Goal: Find contact information: Find contact information

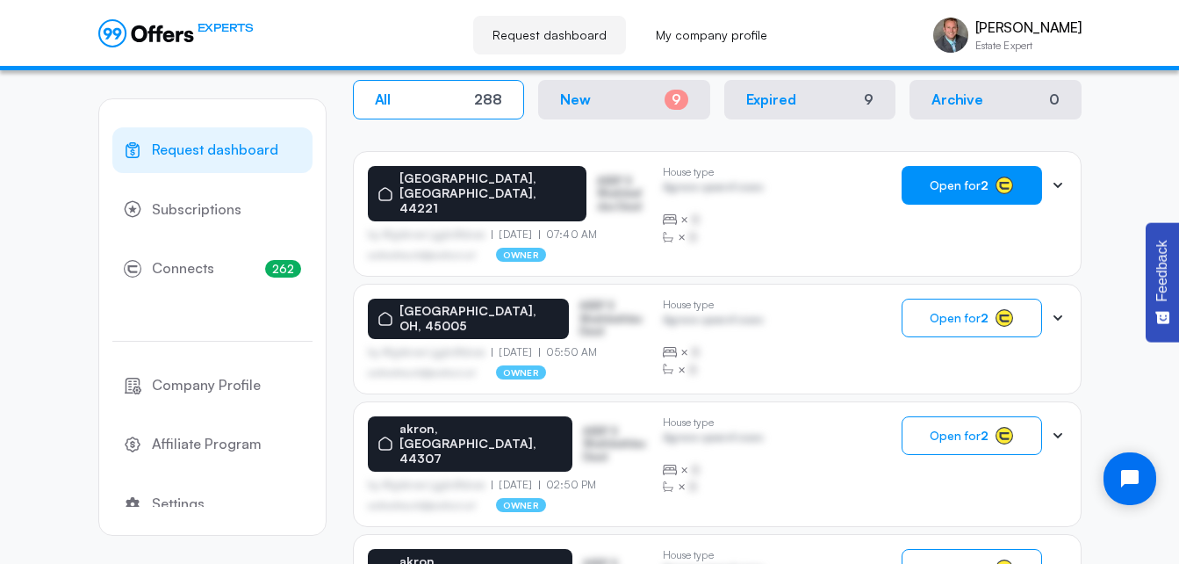
click at [993, 181] on button "Open for 2" at bounding box center [972, 185] width 140 height 39
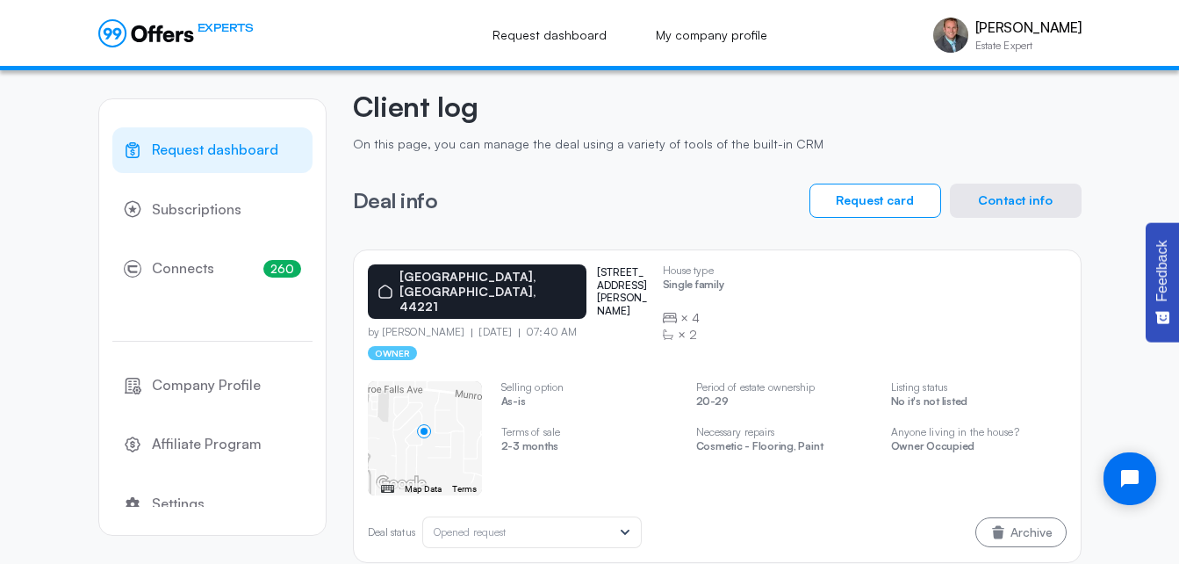
scroll to position [76, 0]
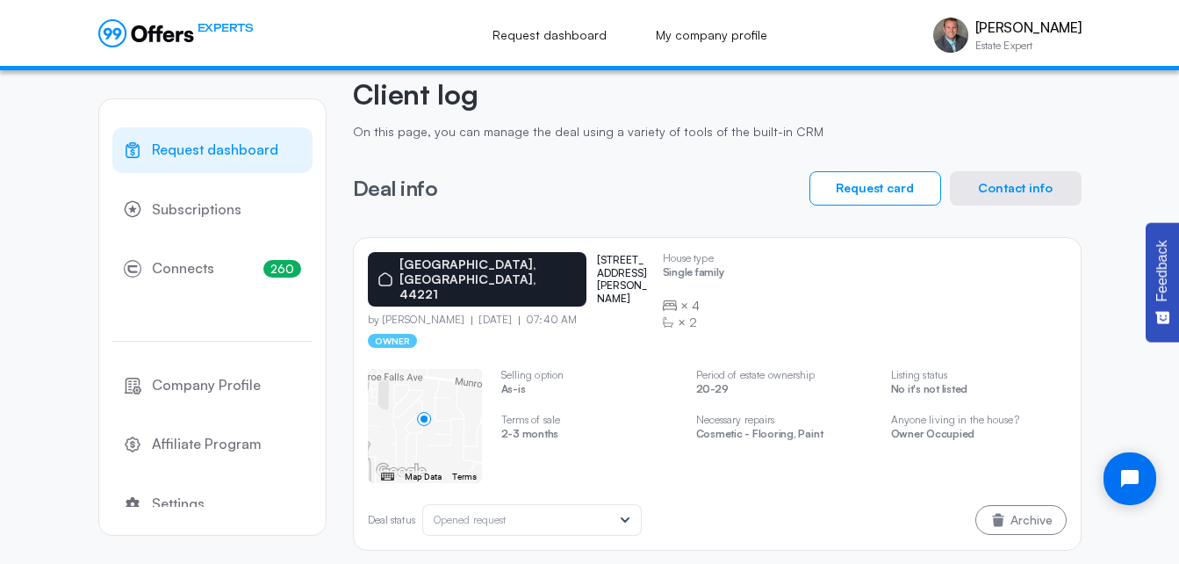
click at [601, 270] on p "[STREET_ADDRESS][PERSON_NAME]" at bounding box center [622, 279] width 51 height 51
copy p "[PERSON_NAME]"
click at [1009, 187] on button "Contact info" at bounding box center [1016, 188] width 132 height 34
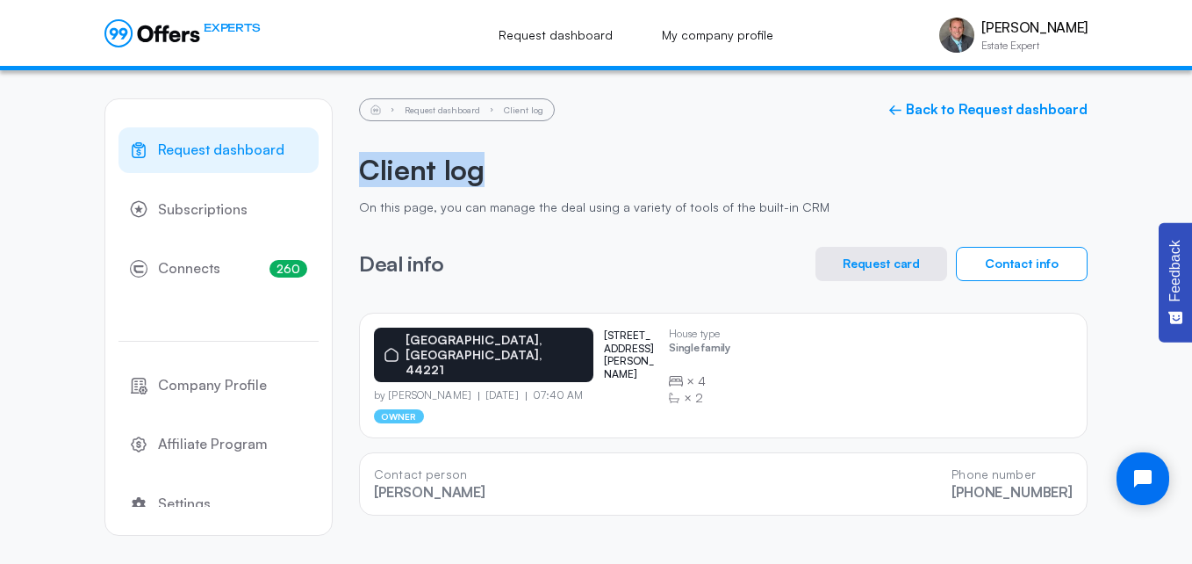
drag, startPoint x: 1192, startPoint y: 116, endPoint x: 1195, endPoint y: 152, distance: 36.2
click at [1178, 152] on html "EXPERTS Request dashboard My company profile [PERSON_NAME] Estate Expert [PERSO…" at bounding box center [596, 282] width 1192 height 564
click at [985, 109] on link "← Back to Request dashboard" at bounding box center [988, 109] width 199 height 17
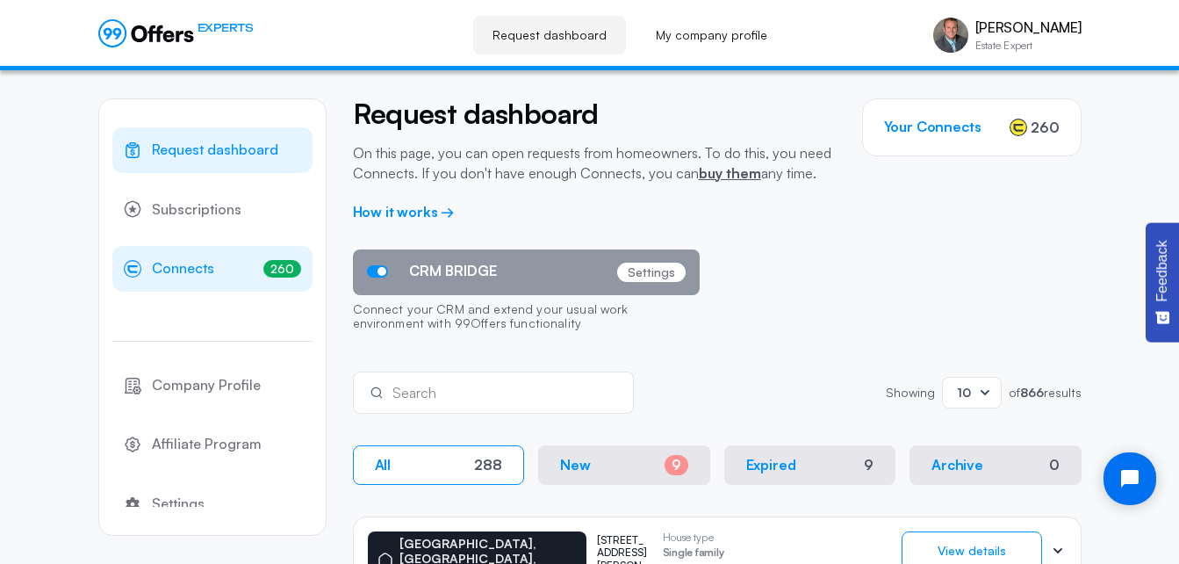
click at [161, 261] on span "Connects" at bounding box center [183, 268] width 62 height 23
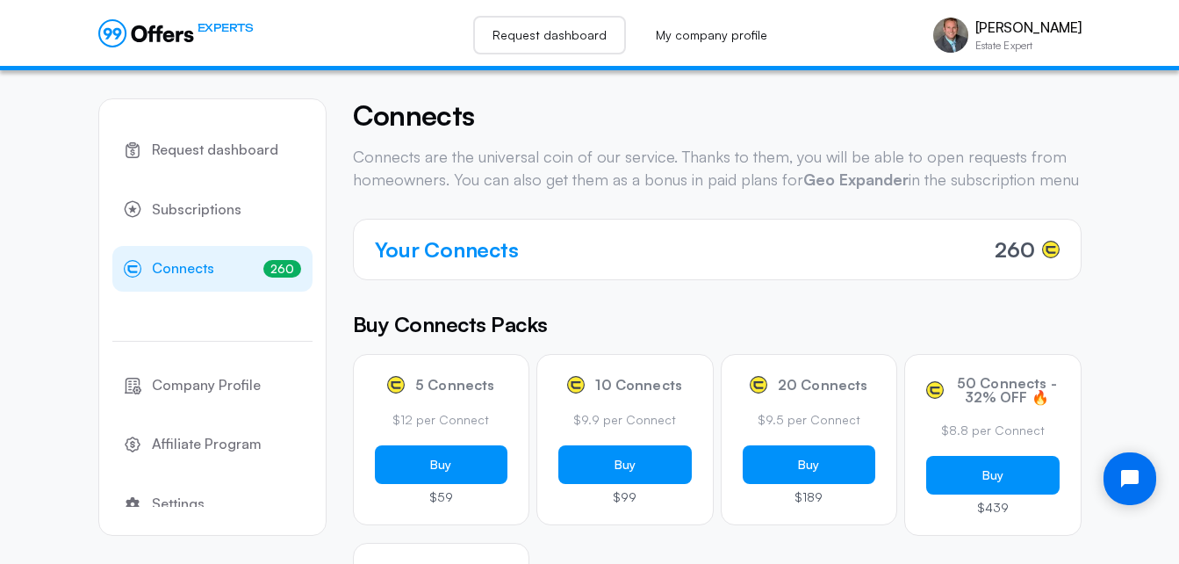
click at [567, 38] on link "Request dashboard" at bounding box center [549, 35] width 153 height 39
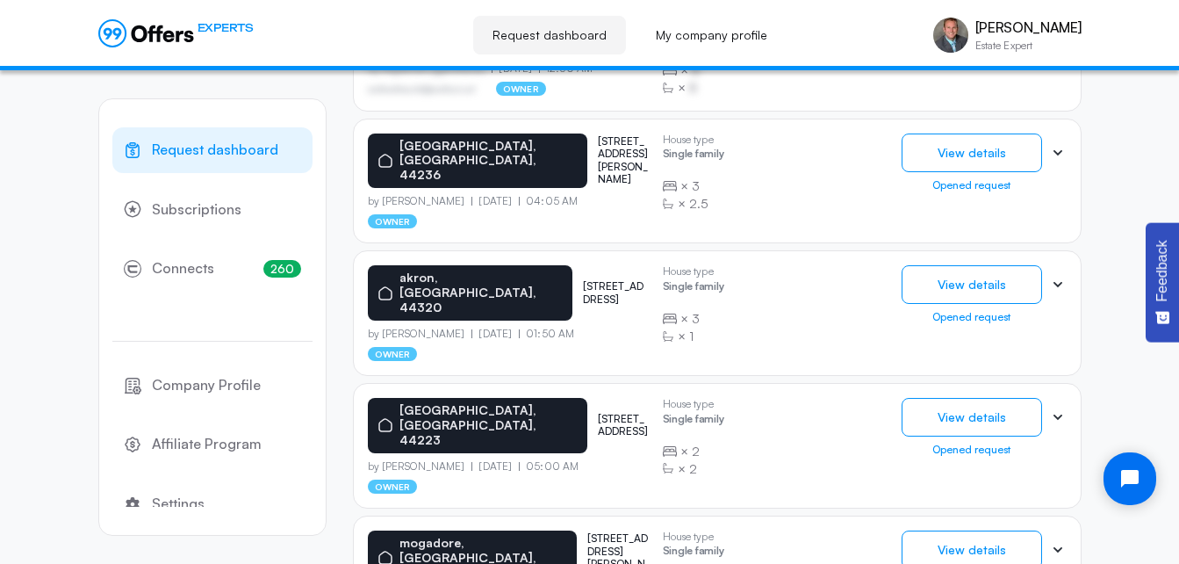
scroll to position [1194, 0]
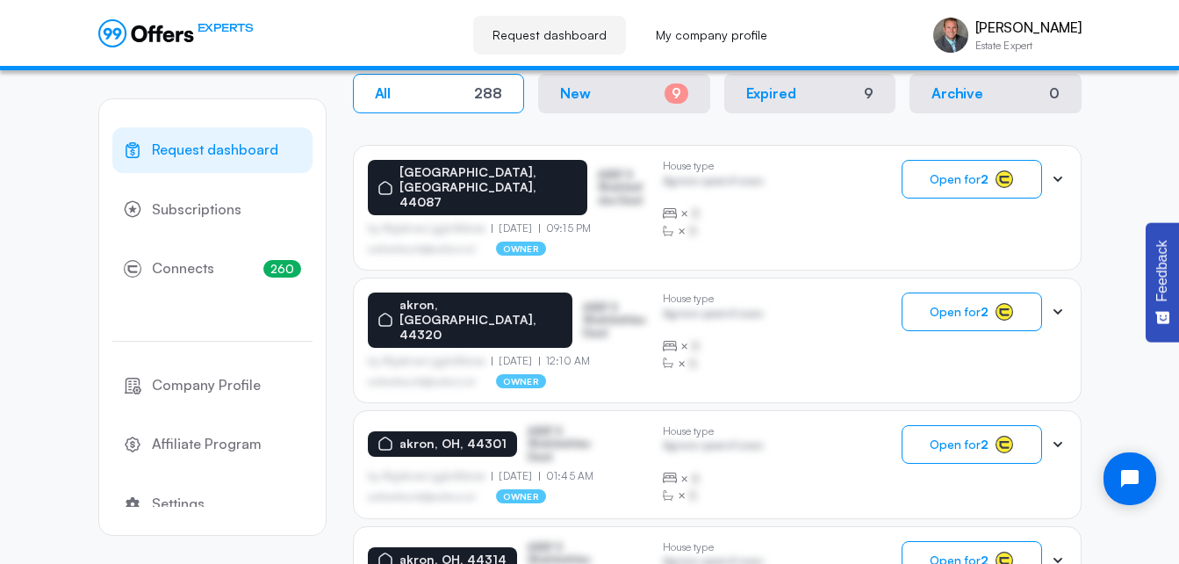
scroll to position [1191, 0]
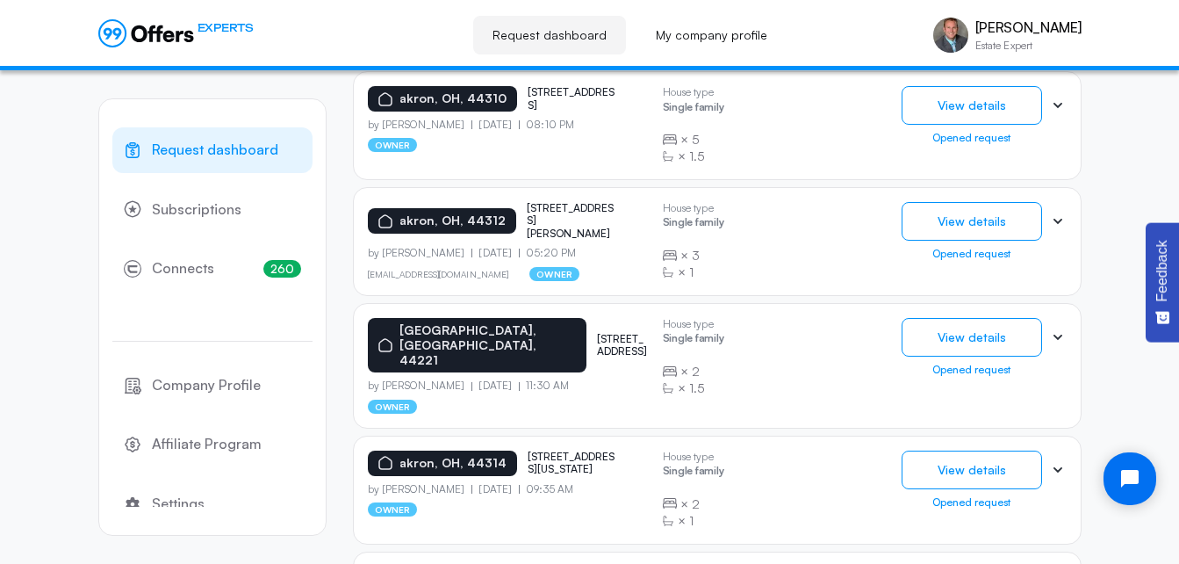
scroll to position [702, 0]
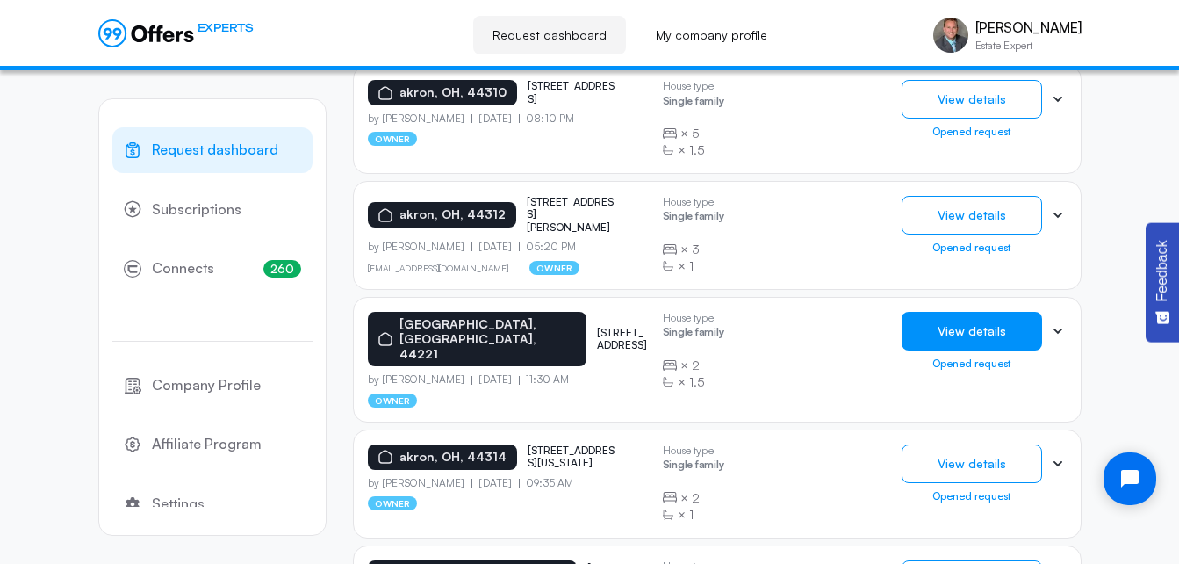
click at [979, 312] on button "View details" at bounding box center [972, 331] width 140 height 39
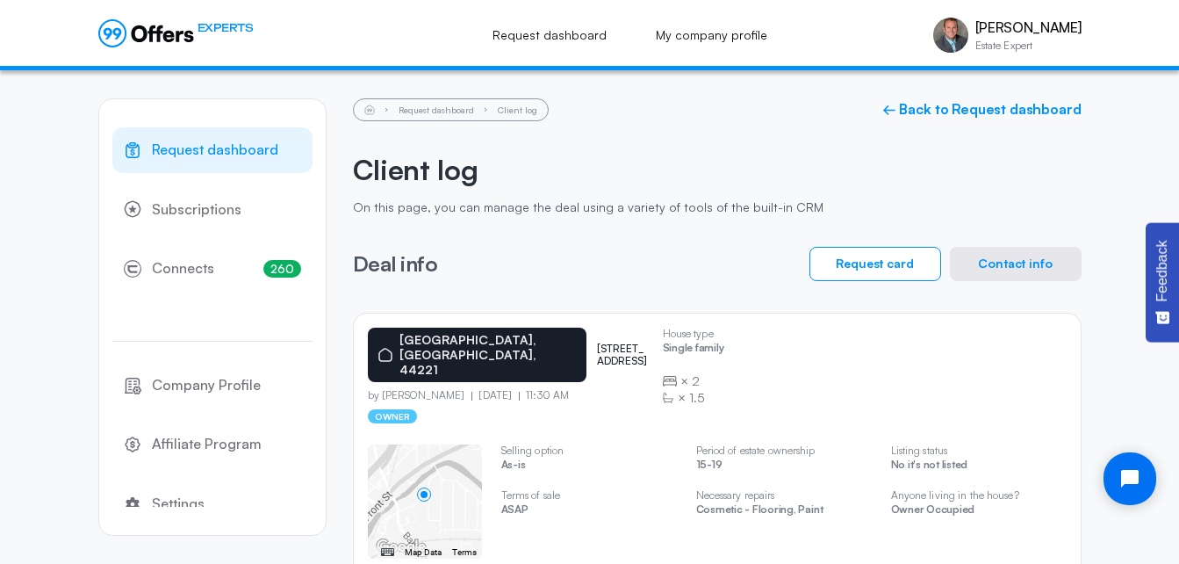
click at [131, 37] on icon at bounding box center [146, 33] width 96 height 28
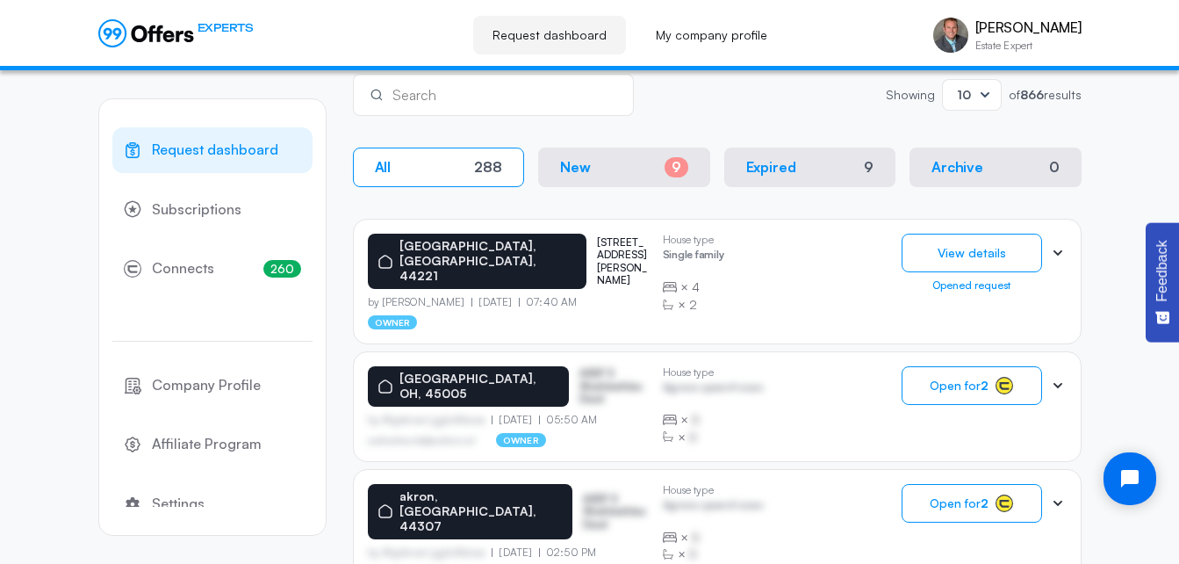
scroll to position [301, 0]
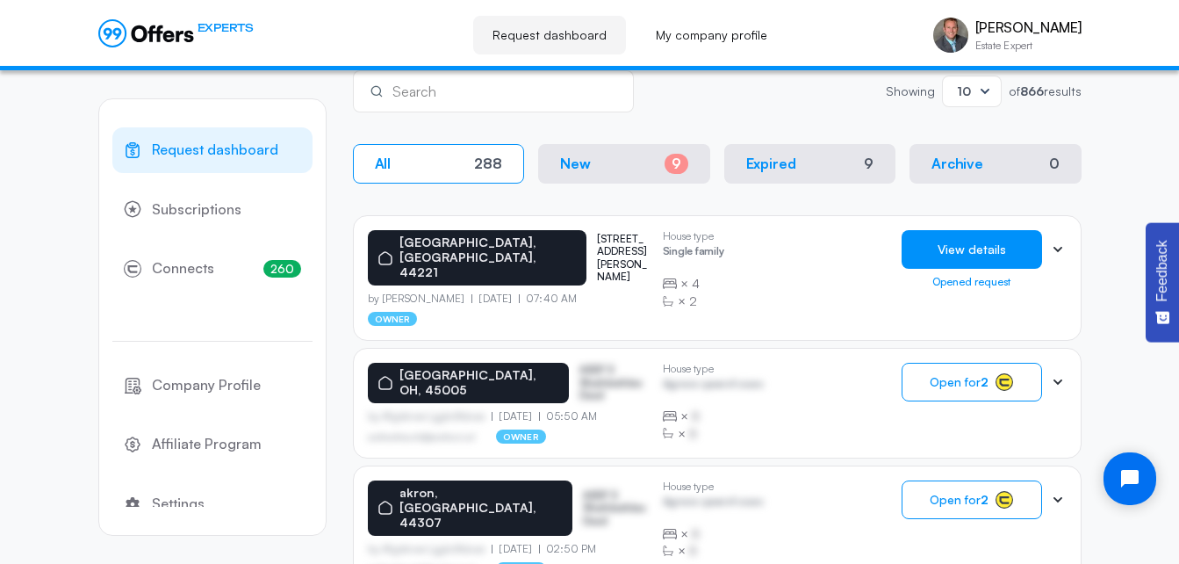
click at [973, 254] on button "View details" at bounding box center [972, 249] width 140 height 39
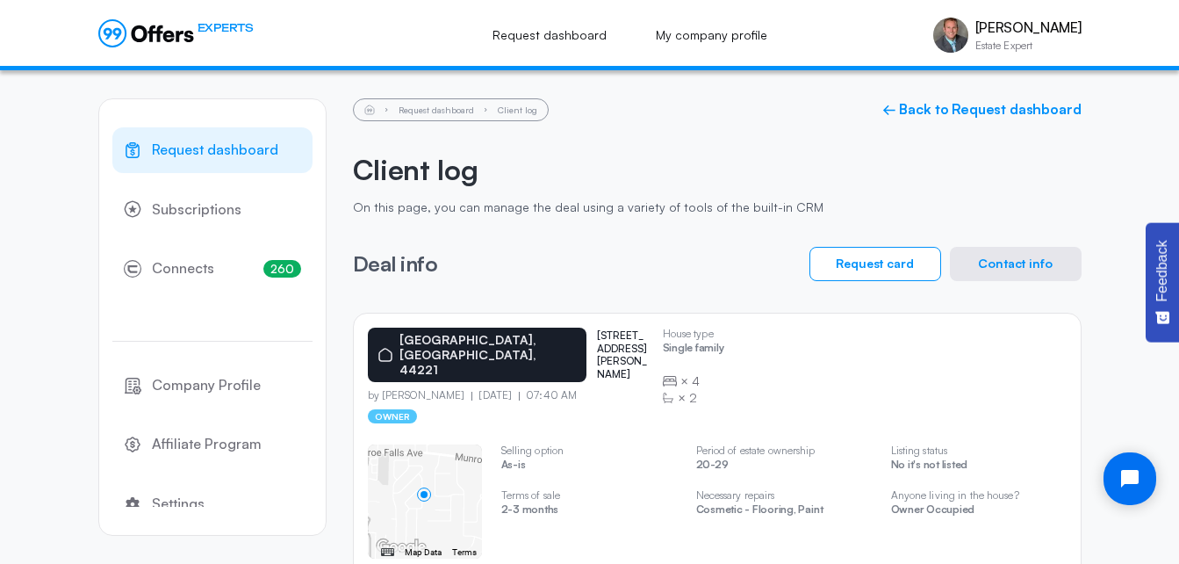
click at [982, 259] on button "Contact info" at bounding box center [1016, 264] width 132 height 34
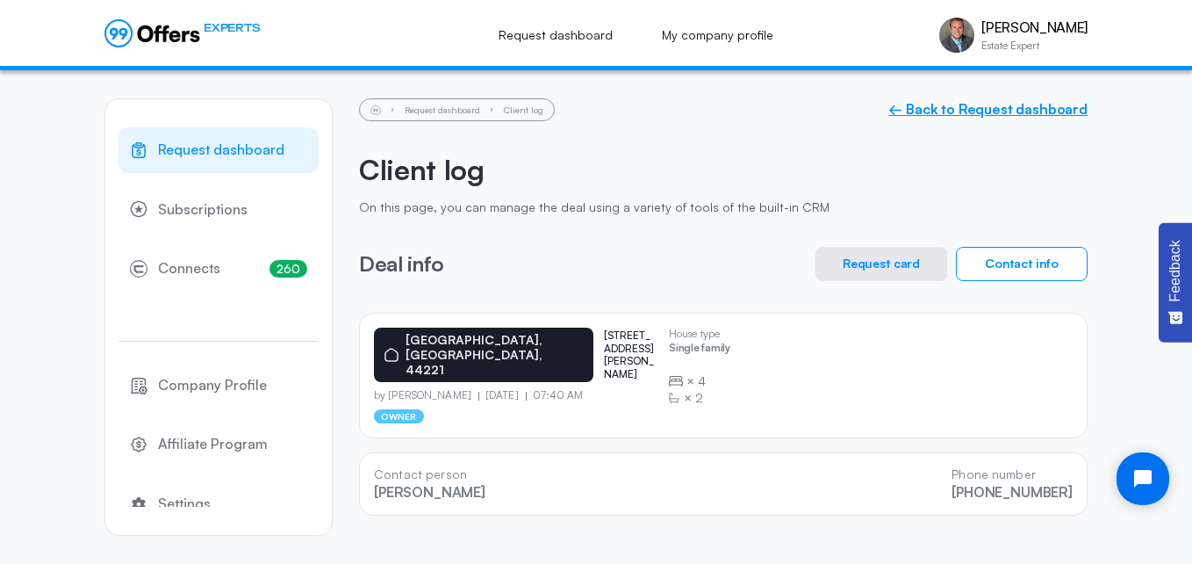
click at [955, 105] on link "← Back to Request dashboard" at bounding box center [988, 109] width 199 height 17
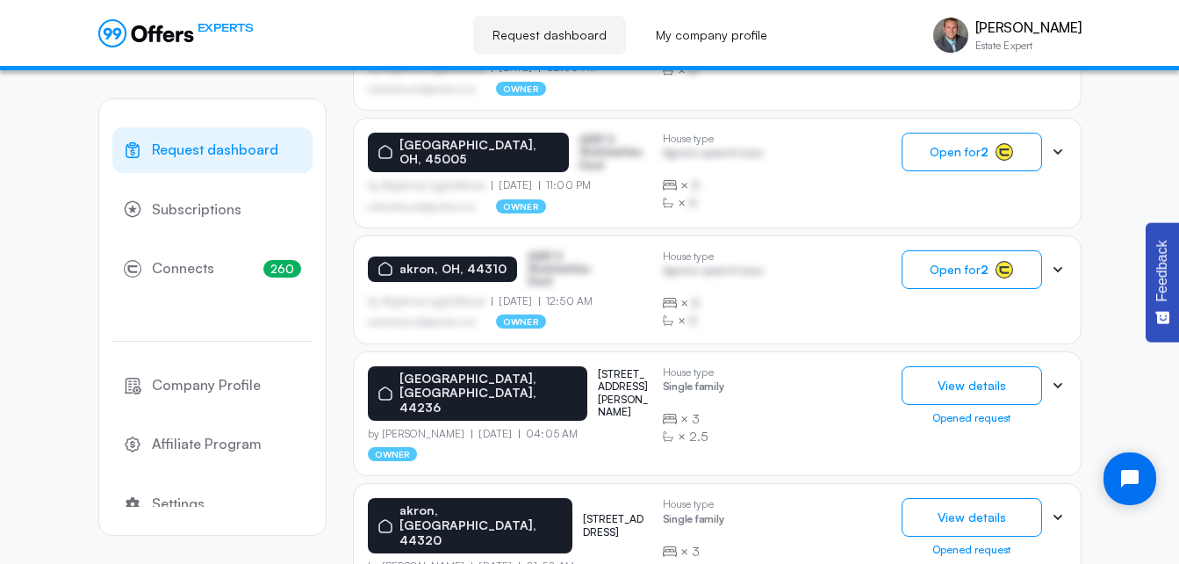
scroll to position [923, 0]
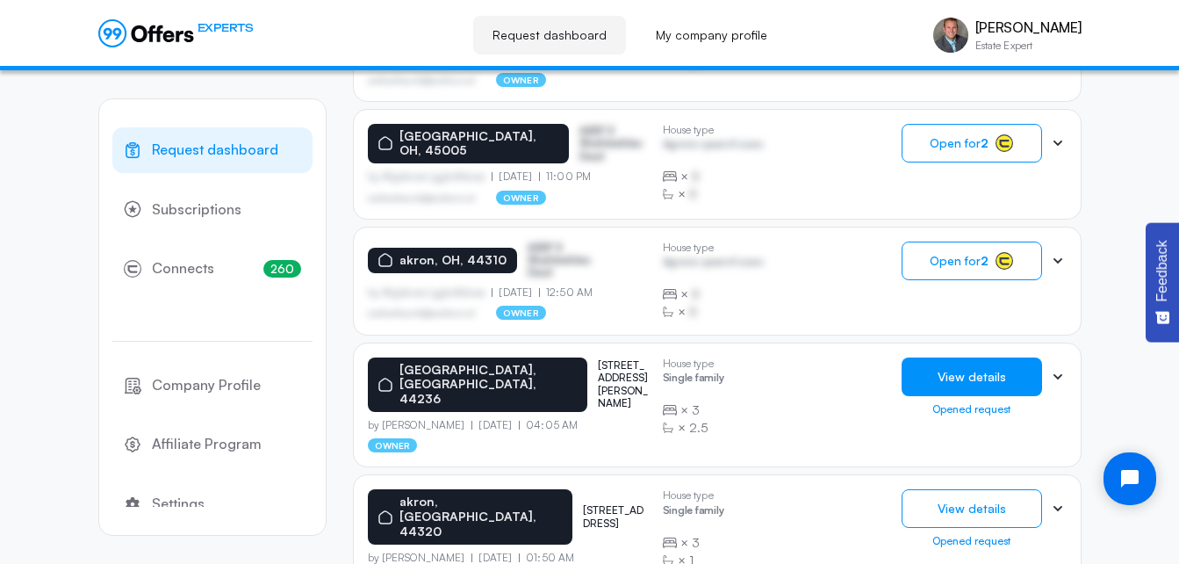
click at [1002, 357] on button "View details" at bounding box center [972, 376] width 140 height 39
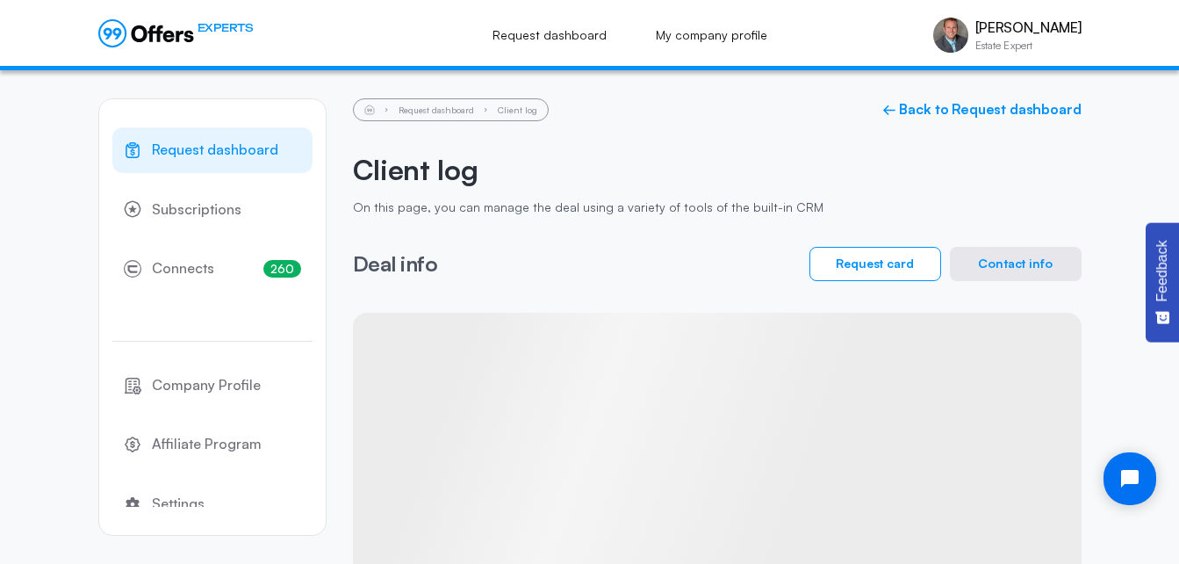
click at [998, 262] on button "Contact info" at bounding box center [1016, 264] width 132 height 34
